Goal: Communication & Community: Answer question/provide support

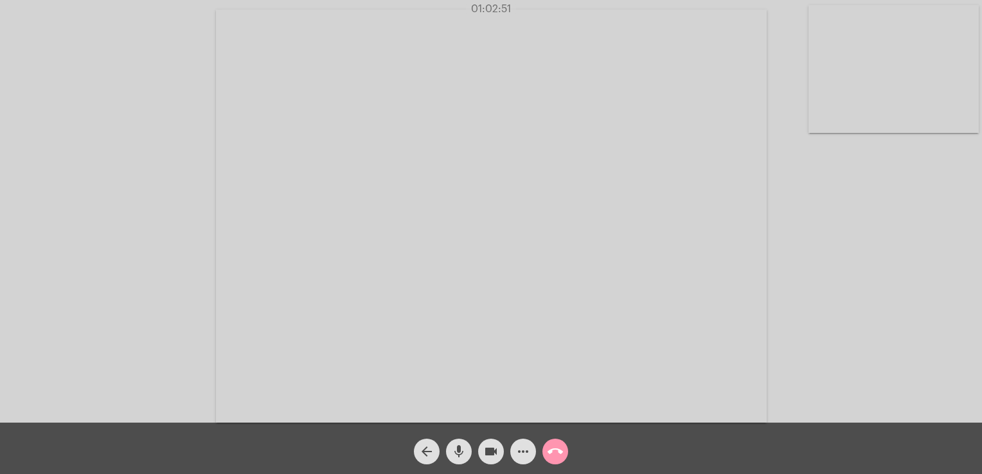
click at [561, 451] on mat-icon "call_end" at bounding box center [555, 451] width 15 height 15
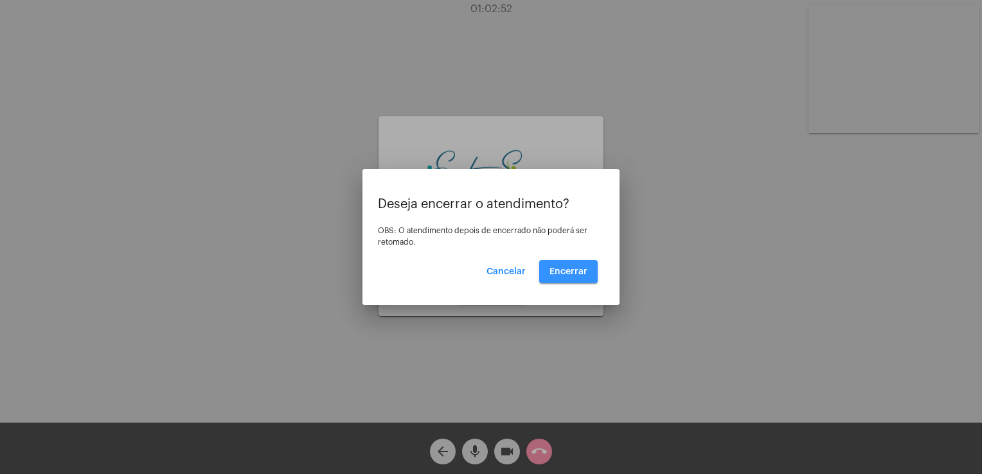
click at [569, 283] on button "Encerrar" at bounding box center [568, 271] width 59 height 23
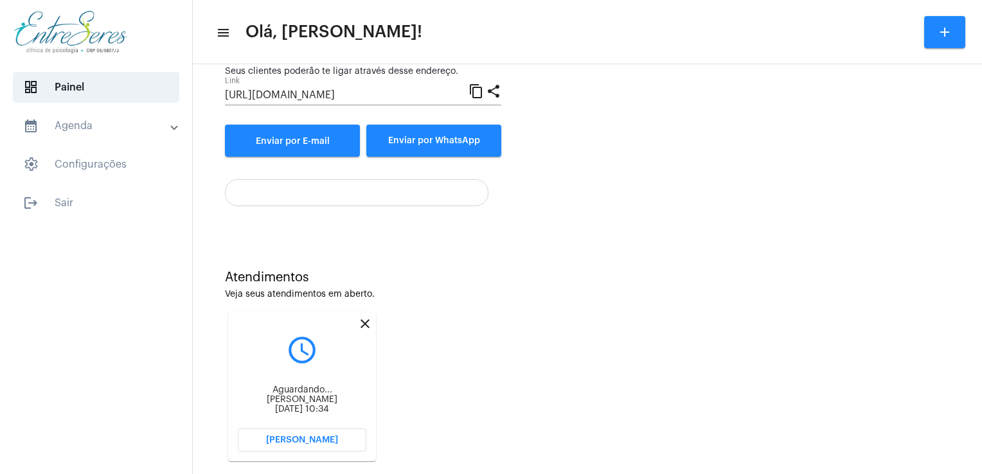
scroll to position [171, 0]
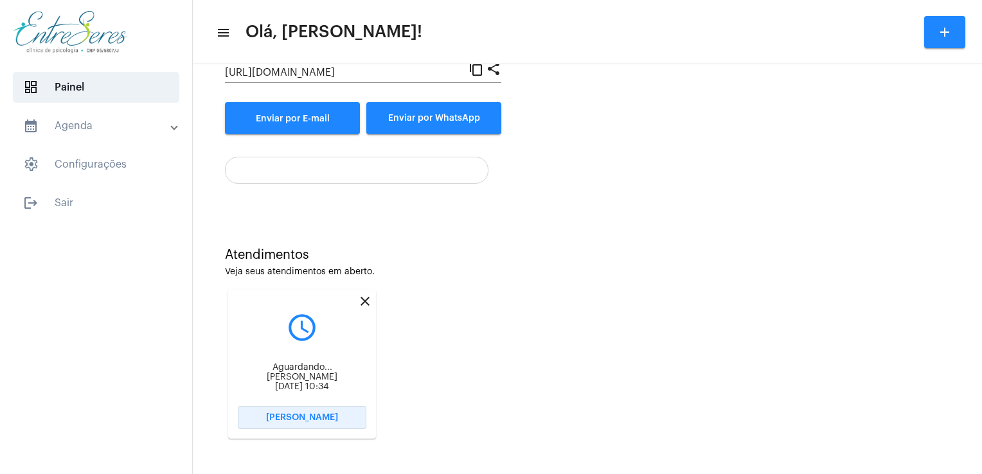
click at [325, 410] on button "[PERSON_NAME]" at bounding box center [302, 417] width 129 height 23
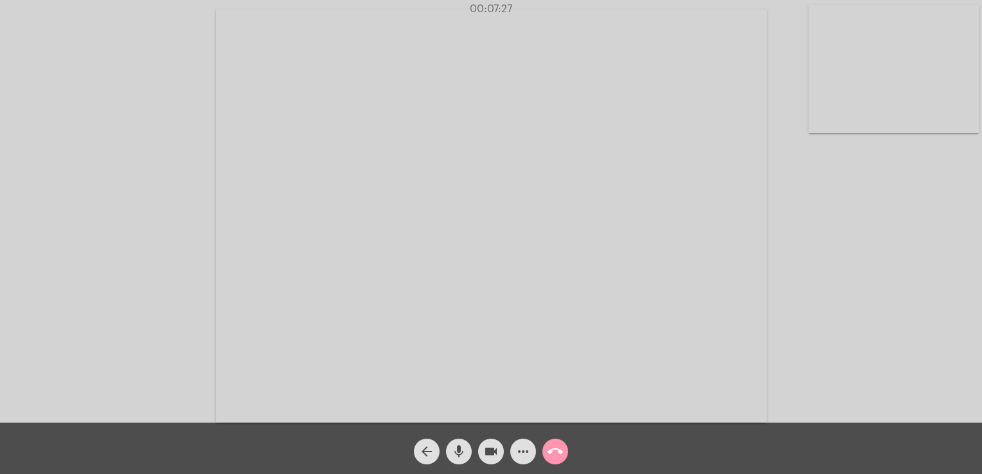
click at [892, 184] on div "Acessando Câmera e Microfone..." at bounding box center [491, 214] width 980 height 423
click at [841, 63] on video at bounding box center [894, 69] width 170 height 128
click at [158, 229] on video at bounding box center [172, 215] width 170 height 128
click at [550, 451] on mat-icon "call_end" at bounding box center [555, 451] width 15 height 15
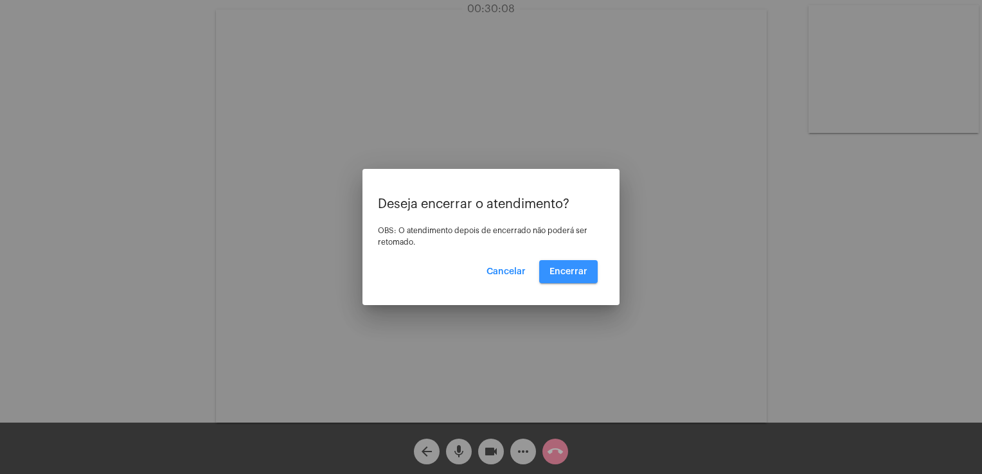
click at [571, 275] on span "Encerrar" at bounding box center [569, 271] width 38 height 9
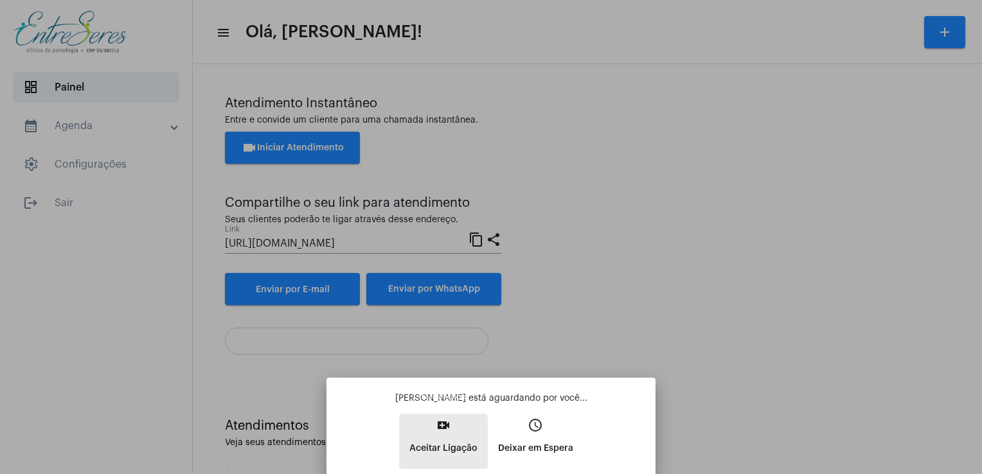
click at [437, 446] on p "Aceitar Ligação" at bounding box center [444, 448] width 68 height 23
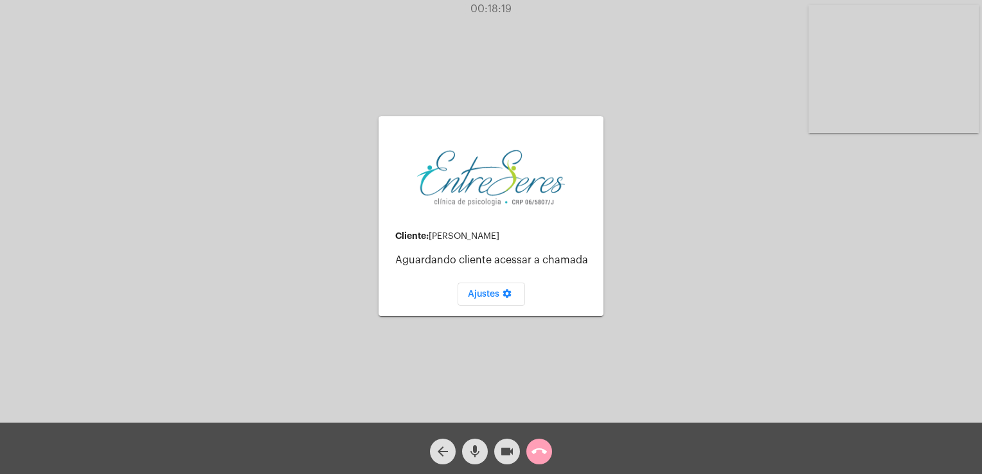
click at [550, 446] on button "call_end" at bounding box center [540, 452] width 26 height 26
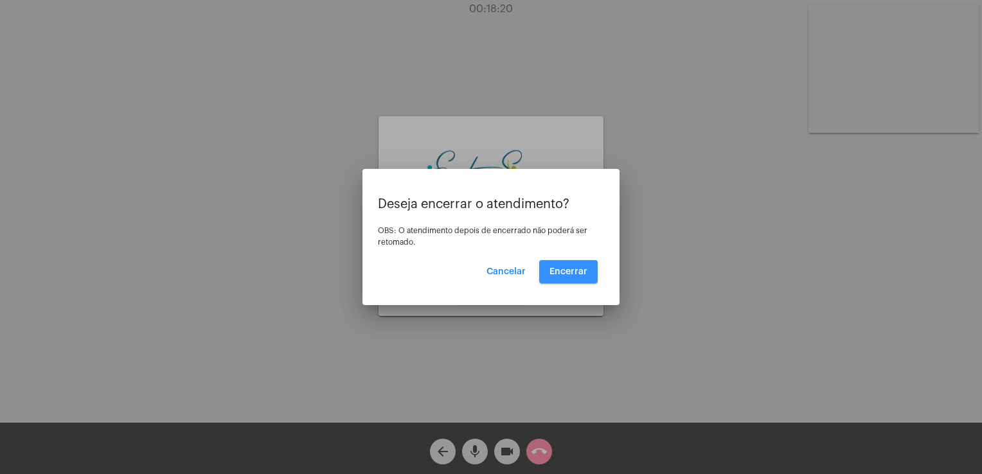
click at [575, 278] on button "Encerrar" at bounding box center [568, 271] width 59 height 23
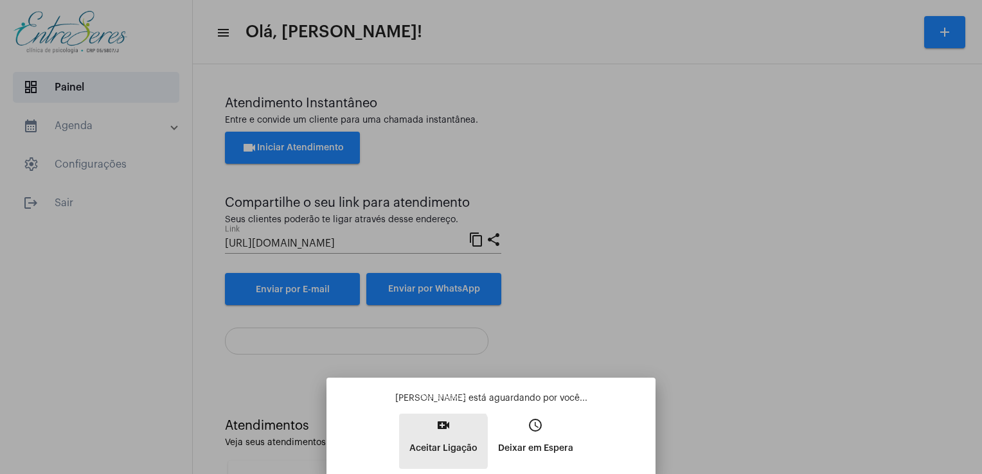
click at [435, 442] on p "Aceitar Ligação" at bounding box center [444, 448] width 68 height 23
